Goal: Find specific page/section: Find specific page/section

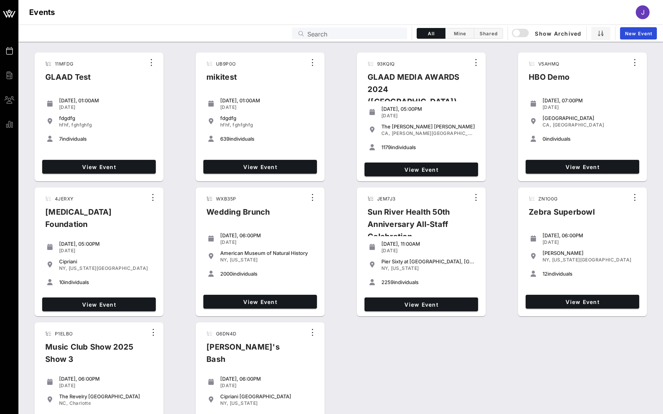
click at [329, 35] on input "Search" at bounding box center [354, 33] width 95 height 10
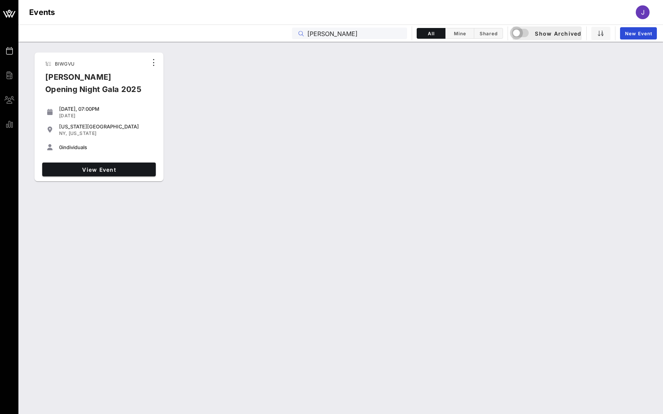
type input "Ailey"
click at [329, 34] on div "button" at bounding box center [516, 33] width 11 height 11
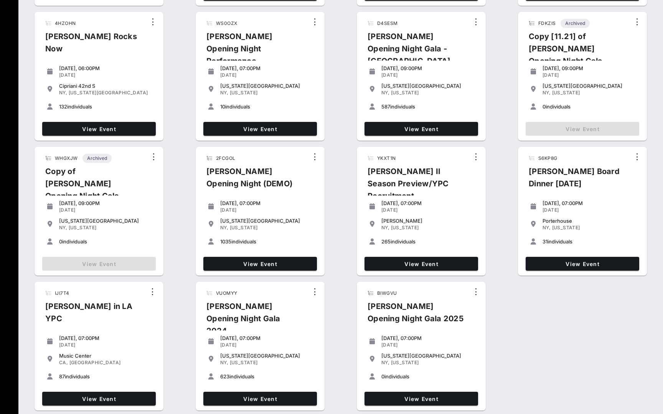
scroll to position [176, 0]
click at [258, 355] on span "View Event" at bounding box center [259, 399] width 107 height 7
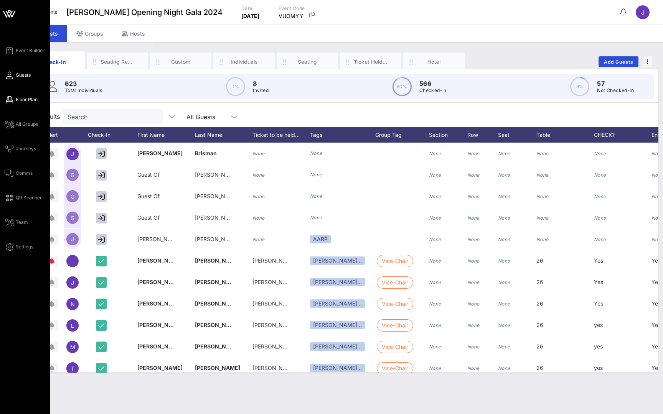
click at [17, 101] on span "Floor Plan" at bounding box center [27, 99] width 22 height 7
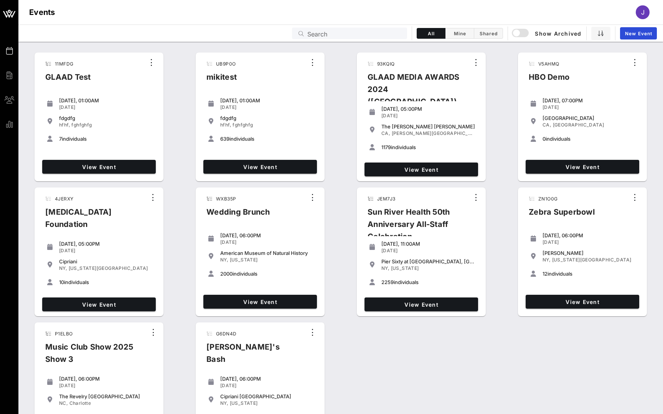
click at [329, 33] on input "Search" at bounding box center [354, 33] width 95 height 10
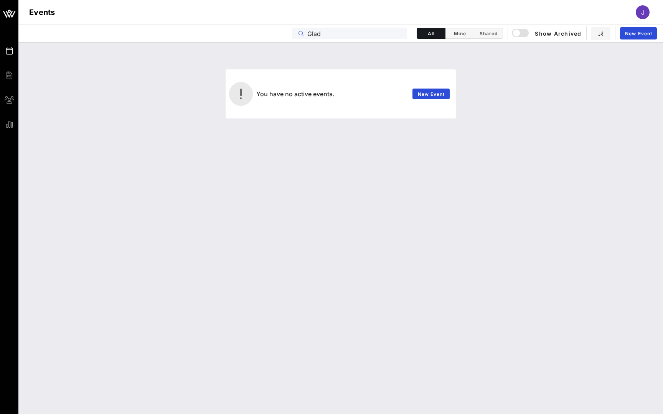
click at [316, 32] on input "Glad" at bounding box center [354, 33] width 95 height 10
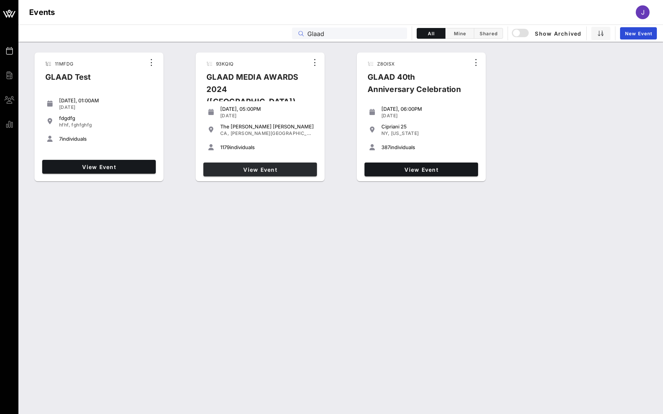
type input "Glaad"
click at [256, 170] on span "View Event" at bounding box center [259, 170] width 107 height 7
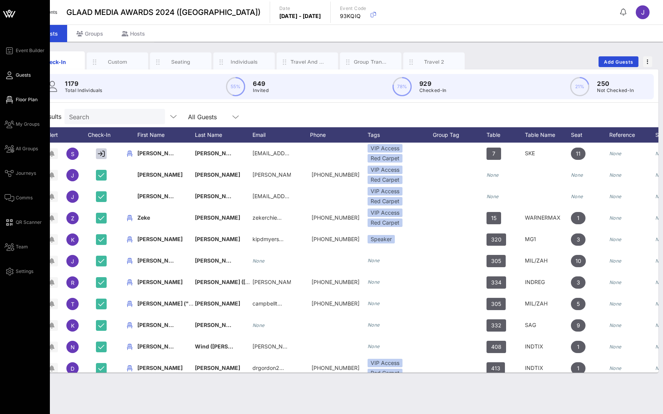
click at [17, 101] on span "Floor Plan" at bounding box center [27, 99] width 22 height 7
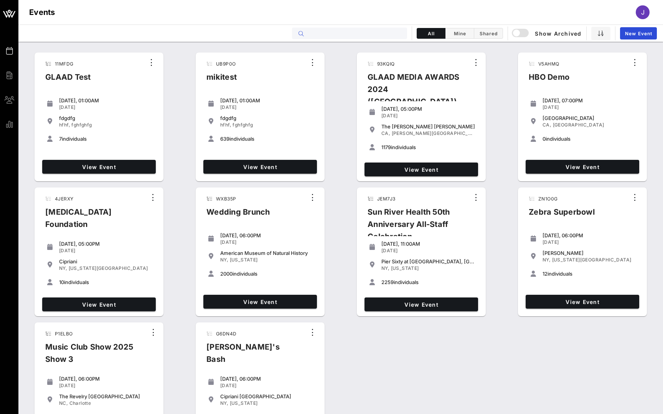
click at [329, 35] on input "text" at bounding box center [354, 33] width 95 height 10
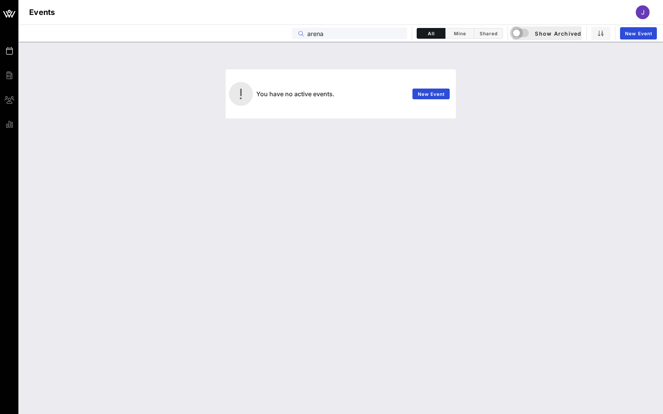
type input "arena"
click at [329, 31] on div "button" at bounding box center [516, 33] width 11 height 11
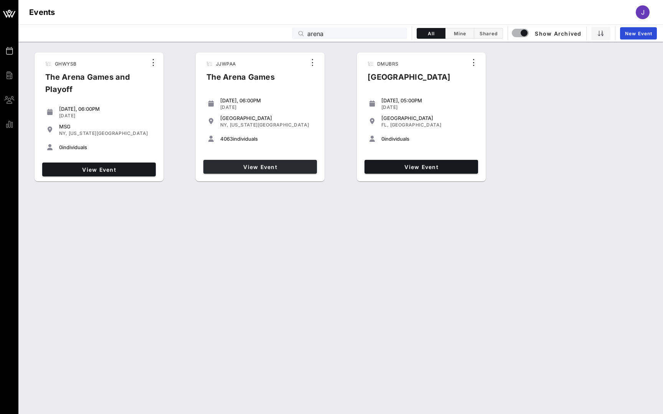
click at [286, 164] on span "View Event" at bounding box center [259, 167] width 107 height 7
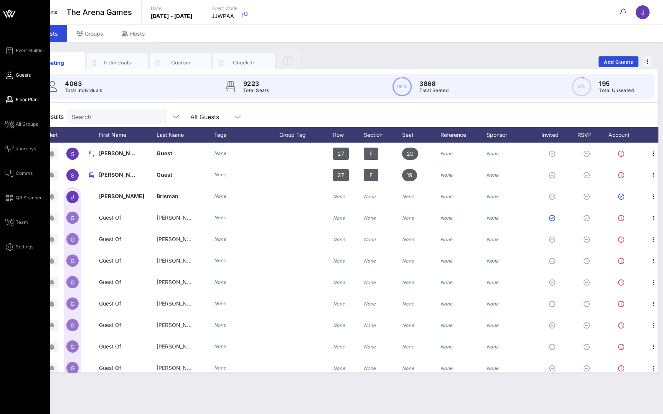
click at [17, 100] on span "Floor Plan" at bounding box center [27, 99] width 22 height 7
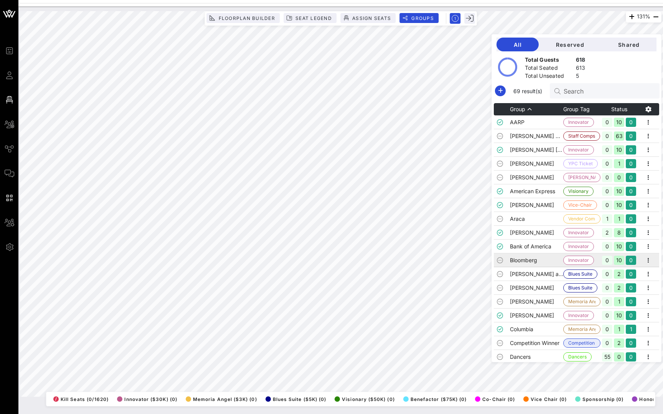
click at [528, 261] on td "Bloomberg" at bounding box center [536, 261] width 53 height 14
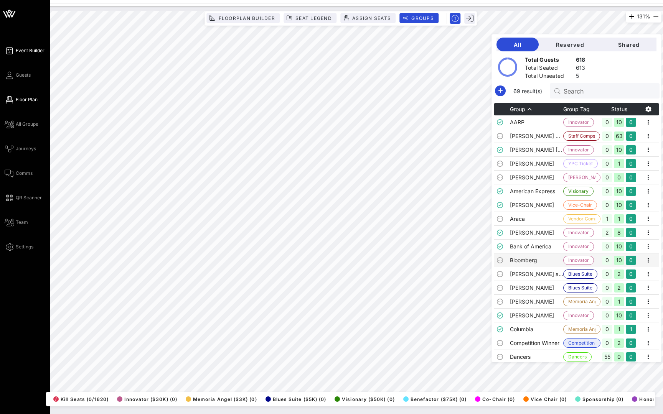
click at [20, 52] on span "Event Builder" at bounding box center [30, 50] width 29 height 7
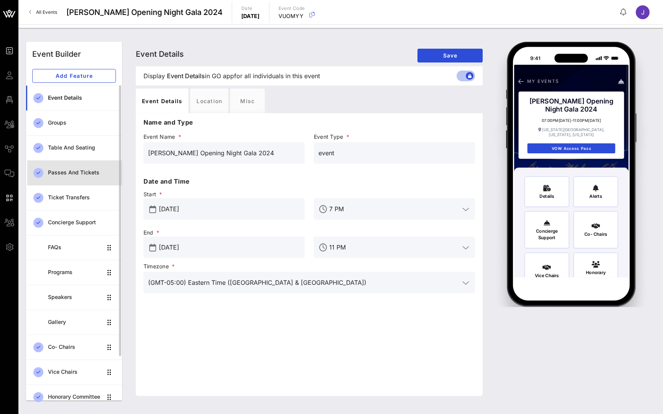
click at [78, 177] on div "Passes and Tickets" at bounding box center [82, 173] width 68 height 16
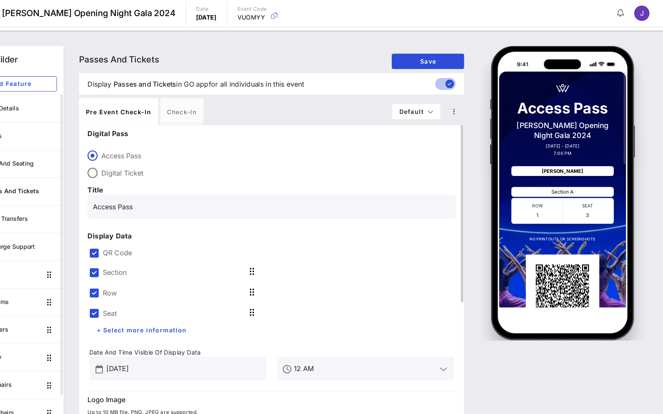
click at [157, 244] on label "Section" at bounding box center [167, 246] width 21 height 8
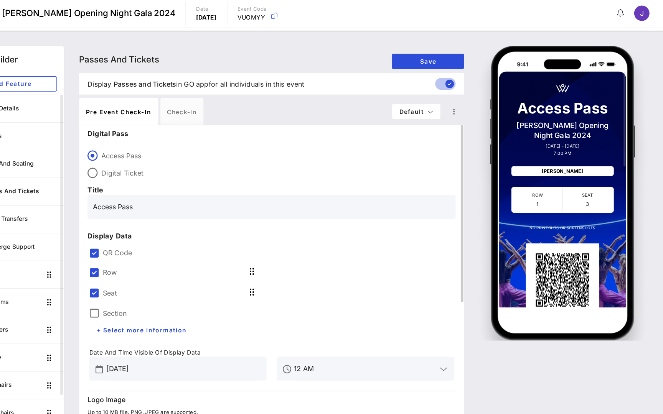
click at [145, 257] on div "Seat" at bounding box center [225, 263] width 160 height 18
click at [145, 250] on div "Row" at bounding box center [225, 245] width 160 height 18
click at [143, 246] on div at bounding box center [149, 245] width 13 height 13
click at [143, 260] on div at bounding box center [149, 264] width 13 height 13
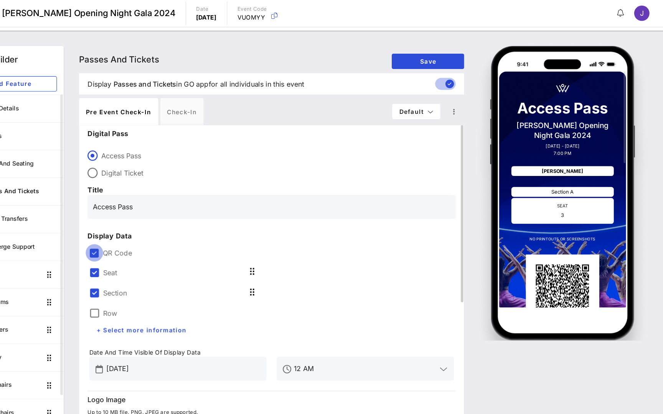
click at [143, 230] on div at bounding box center [149, 228] width 13 height 13
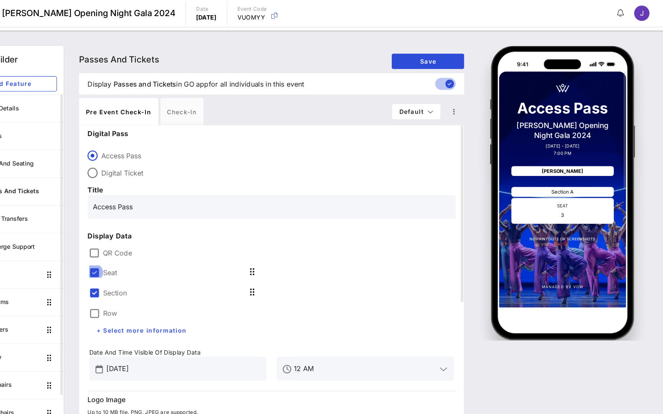
click at [143, 245] on div at bounding box center [149, 245] width 13 height 13
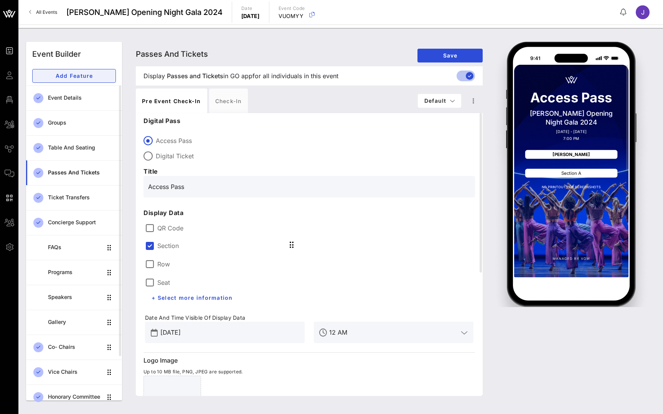
click at [67, 79] on span "Add Feature" at bounding box center [74, 76] width 71 height 7
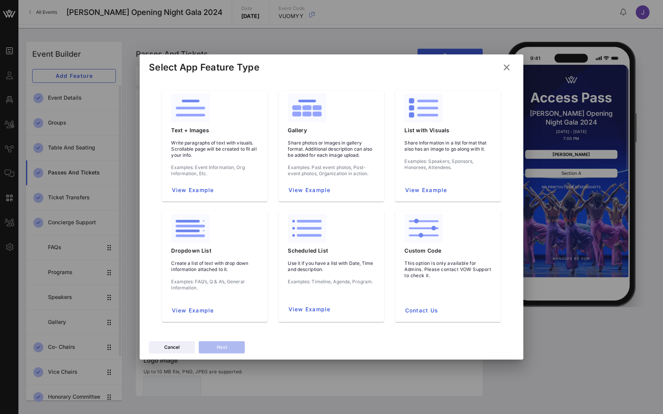
click at [508, 69] on icon at bounding box center [507, 67] width 10 height 9
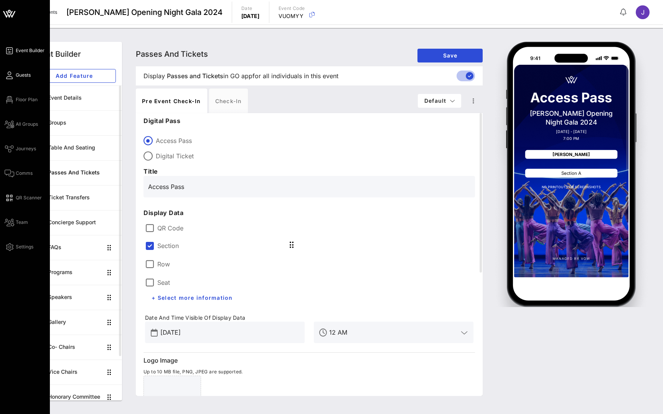
click at [10, 76] on icon at bounding box center [10, 75] width 10 height 1
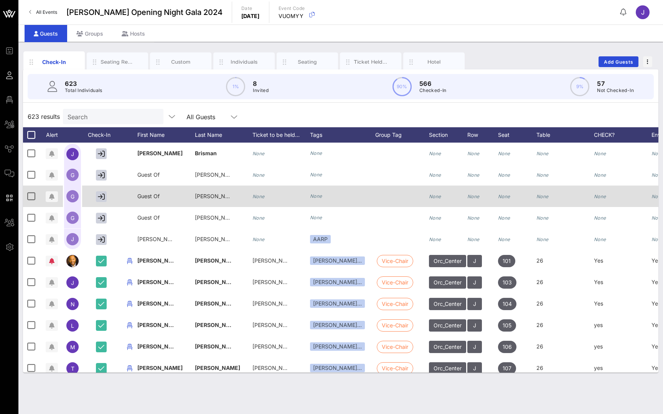
scroll to position [120, 0]
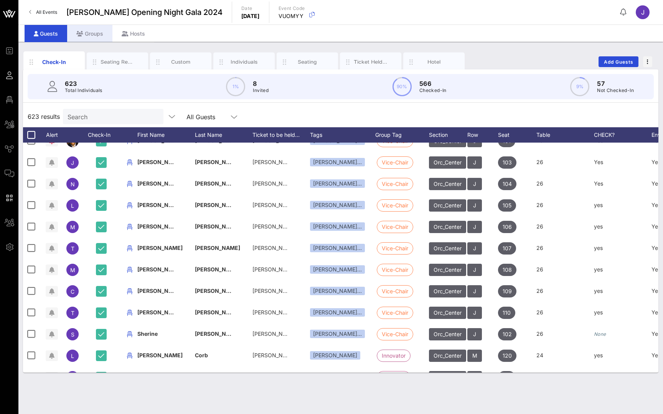
click at [86, 29] on div "Groups" at bounding box center [89, 33] width 45 height 17
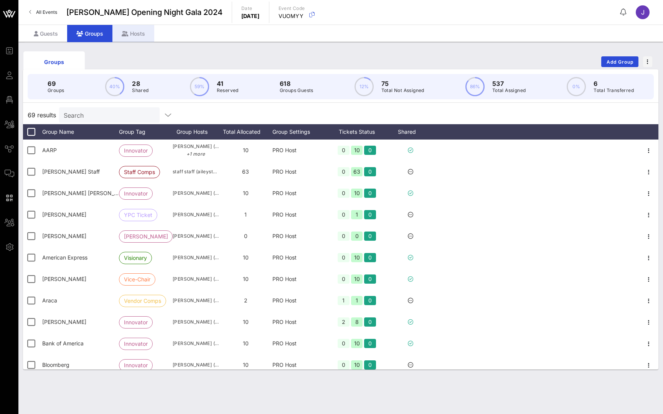
click at [137, 32] on div "Hosts" at bounding box center [133, 33] width 42 height 17
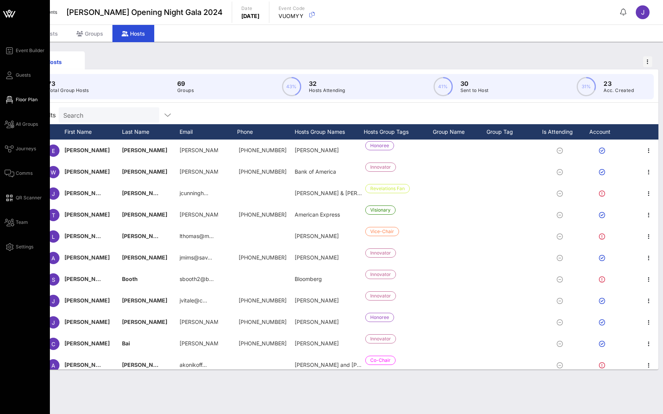
click at [9, 99] on icon at bounding box center [10, 99] width 10 height 1
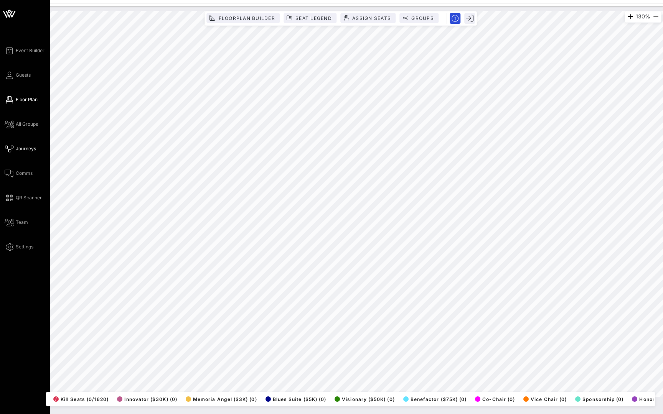
click at [13, 149] on icon at bounding box center [10, 149] width 10 height 1
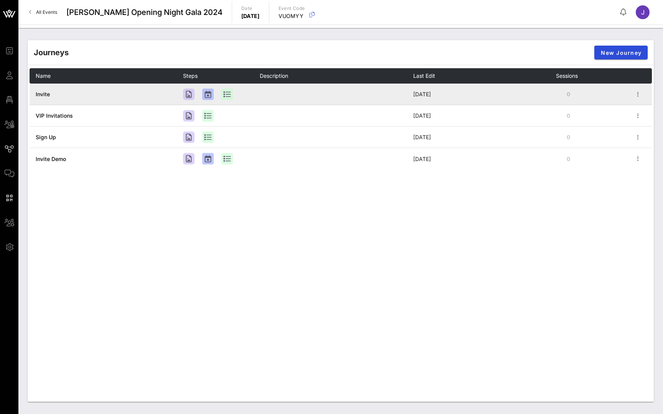
click at [44, 94] on span "Invite" at bounding box center [43, 94] width 14 height 7
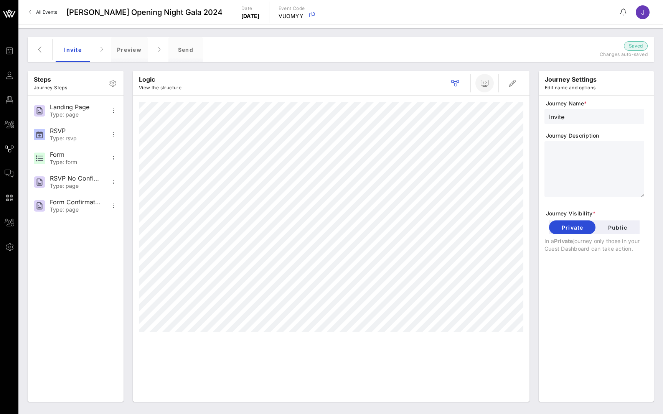
click at [484, 82] on icon "button" at bounding box center [484, 83] width 9 height 9
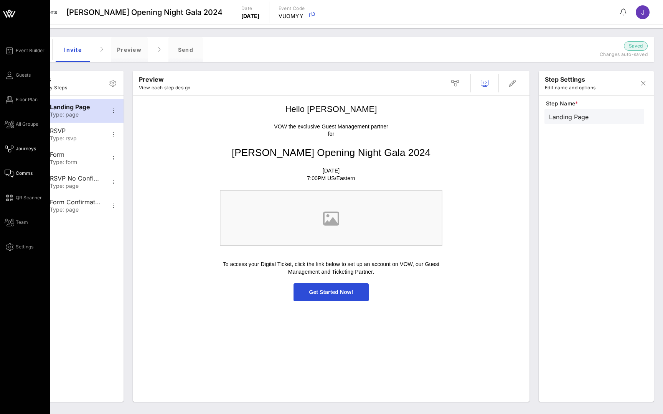
click at [13, 173] on icon at bounding box center [10, 173] width 10 height 1
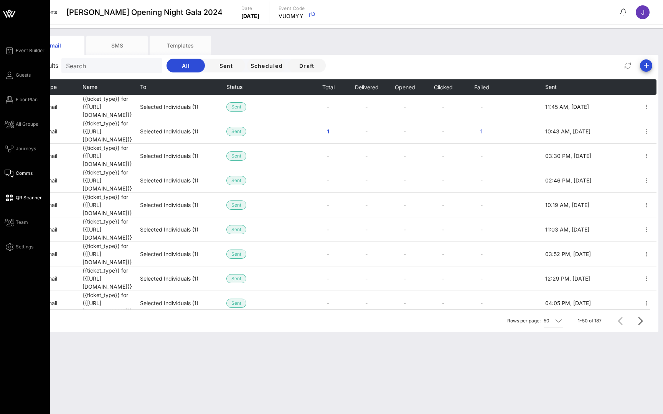
click at [13, 198] on icon at bounding box center [10, 198] width 10 height 1
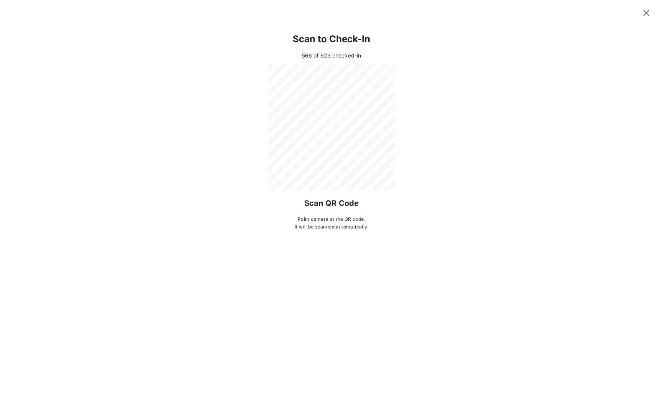
click at [647, 10] on icon at bounding box center [646, 13] width 11 height 10
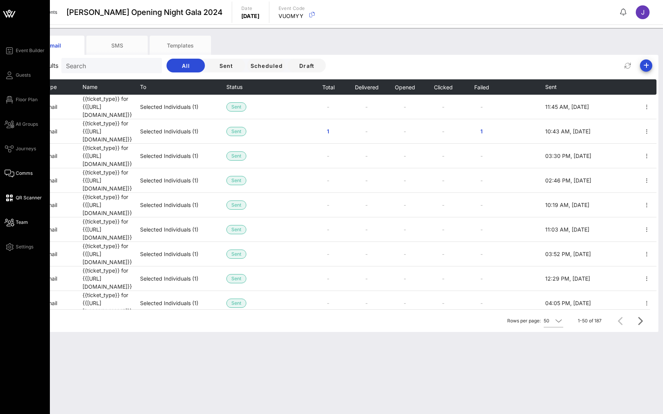
click at [9, 222] on icon at bounding box center [10, 222] width 10 height 1
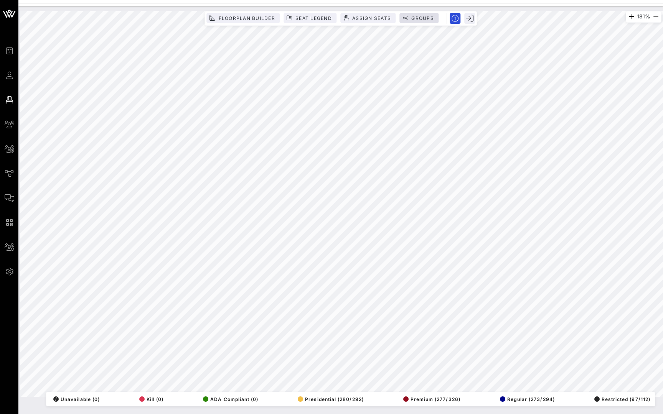
click at [422, 15] on span "Groups" at bounding box center [422, 18] width 23 height 6
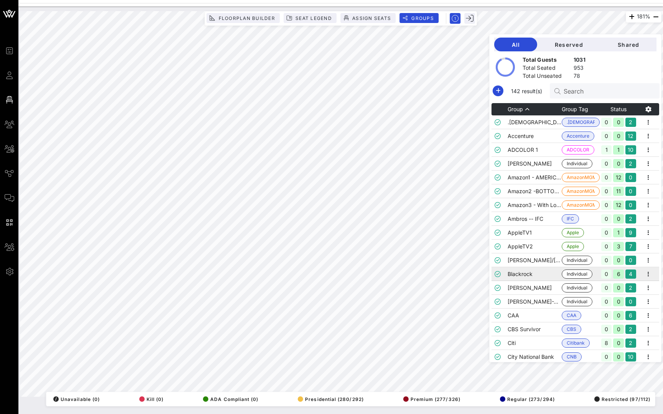
click at [528, 277] on td "Blackrock" at bounding box center [535, 274] width 54 height 14
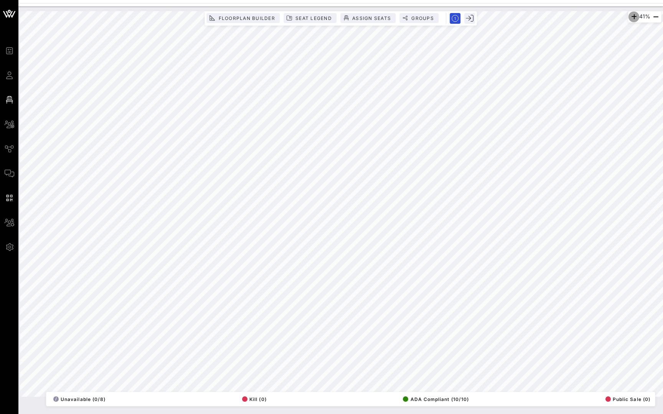
click at [629, 15] on icon "button" at bounding box center [633, 16] width 9 height 9
click at [629, 15] on icon "button" at bounding box center [632, 16] width 9 height 9
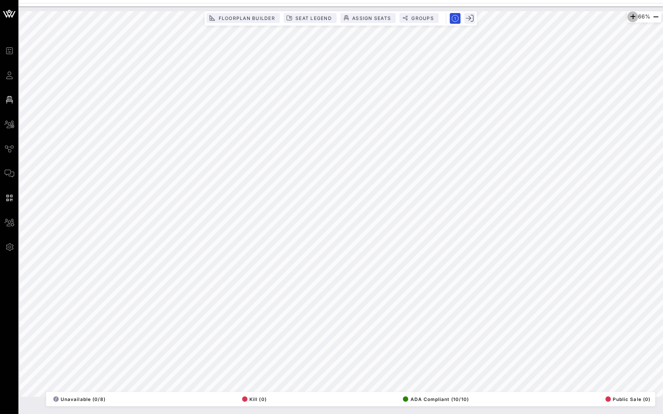
click at [629, 15] on icon "button" at bounding box center [632, 16] width 9 height 9
